Goal: Information Seeking & Learning: Check status

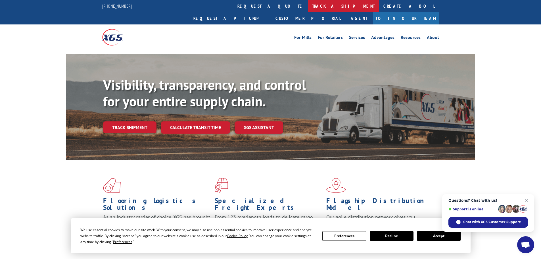
click at [308, 6] on link "track a shipment" at bounding box center [343, 6] width 71 height 12
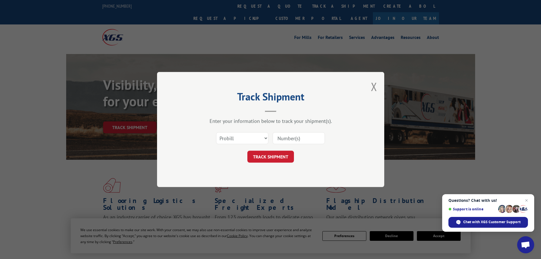
click at [281, 140] on input at bounding box center [299, 138] width 52 height 12
paste input "17469588"
type input "17469588"
click at [281, 157] on button "TRACK SHIPMENT" at bounding box center [270, 156] width 47 height 12
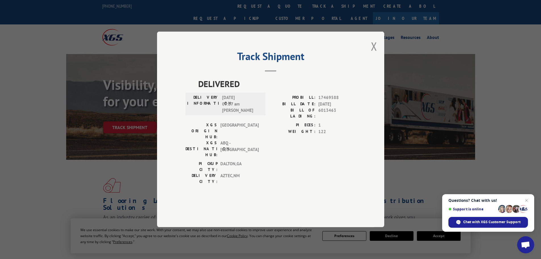
click at [376, 54] on button "Close modal" at bounding box center [374, 46] width 6 height 15
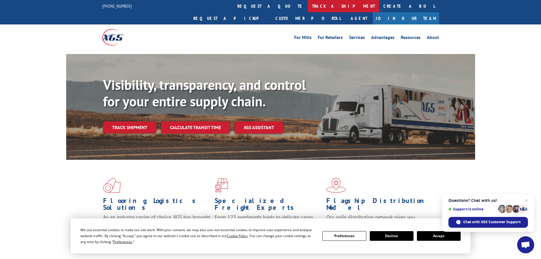
click at [308, 3] on link "track a shipment" at bounding box center [343, 6] width 71 height 12
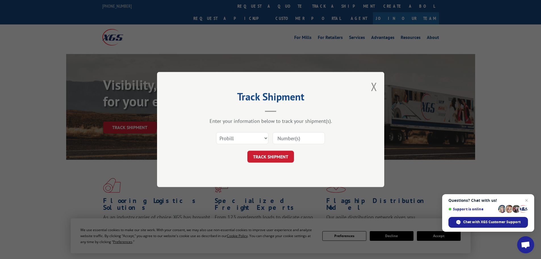
click at [282, 142] on input at bounding box center [299, 138] width 52 height 12
paste input "17470786"
type input "17470786"
click at [276, 156] on button "TRACK SHIPMENT" at bounding box center [270, 156] width 47 height 12
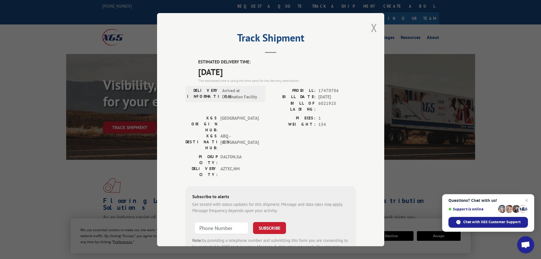
click at [371, 30] on button "Close modal" at bounding box center [374, 27] width 6 height 15
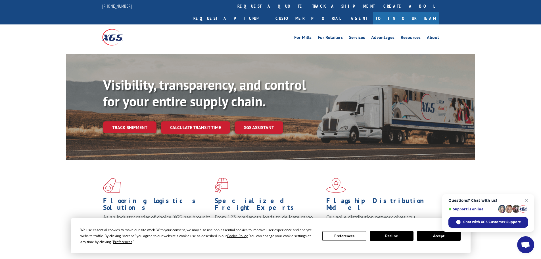
click at [505, 161] on div "Flooring Logistics Solutions As an industry carrier of choice, XGS has brought …" at bounding box center [270, 217] width 541 height 114
click at [427, 236] on button "Accept" at bounding box center [439, 236] width 44 height 10
